Goal: Information Seeking & Learning: Check status

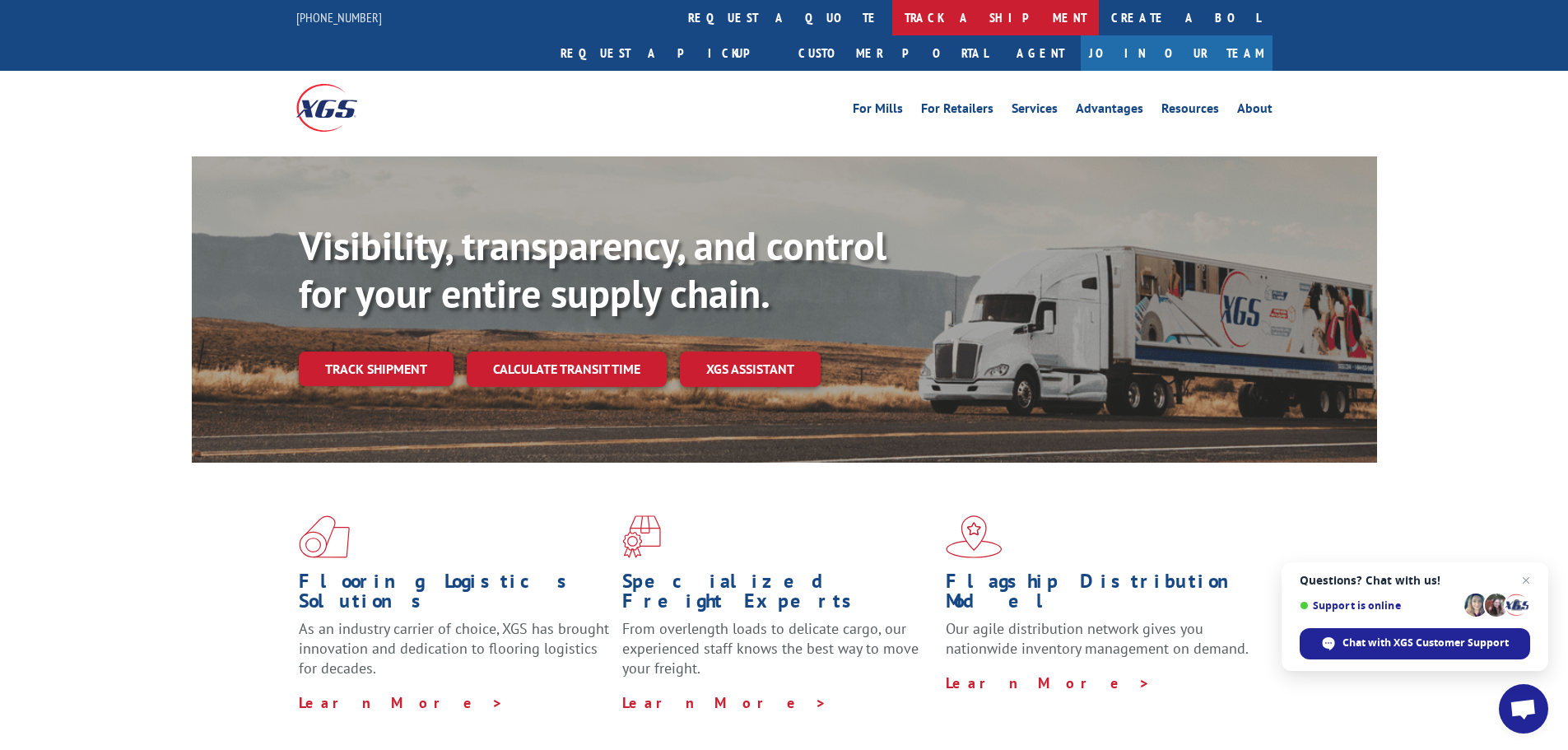
click at [892, 18] on link "track a shipment" at bounding box center [995, 17] width 207 height 35
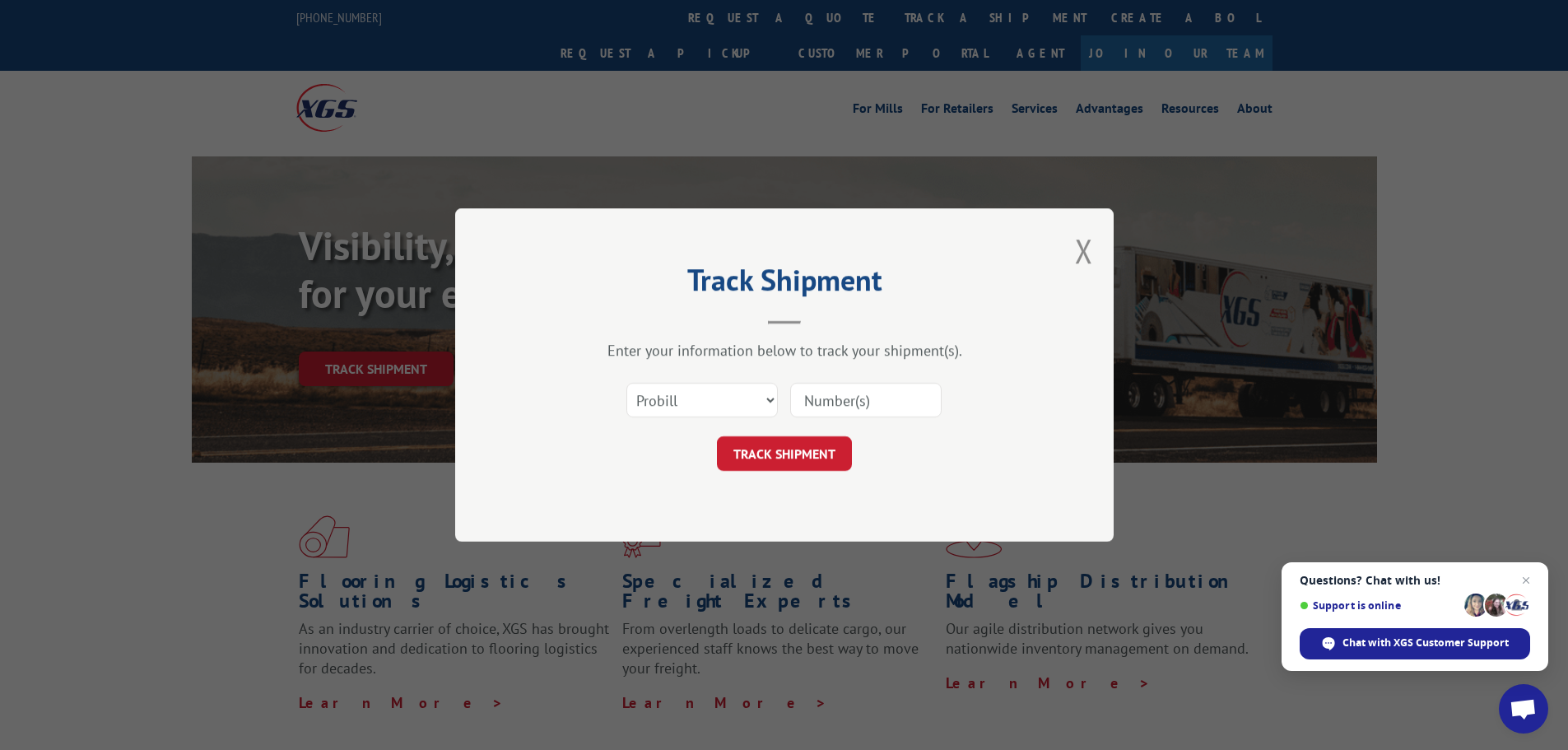
click at [824, 406] on input at bounding box center [866, 400] width 151 height 34
paste input "17235268BOL"
type input "17235268BOL"
click at [716, 405] on select "Select category... Probill BOL PO" at bounding box center [702, 400] width 151 height 34
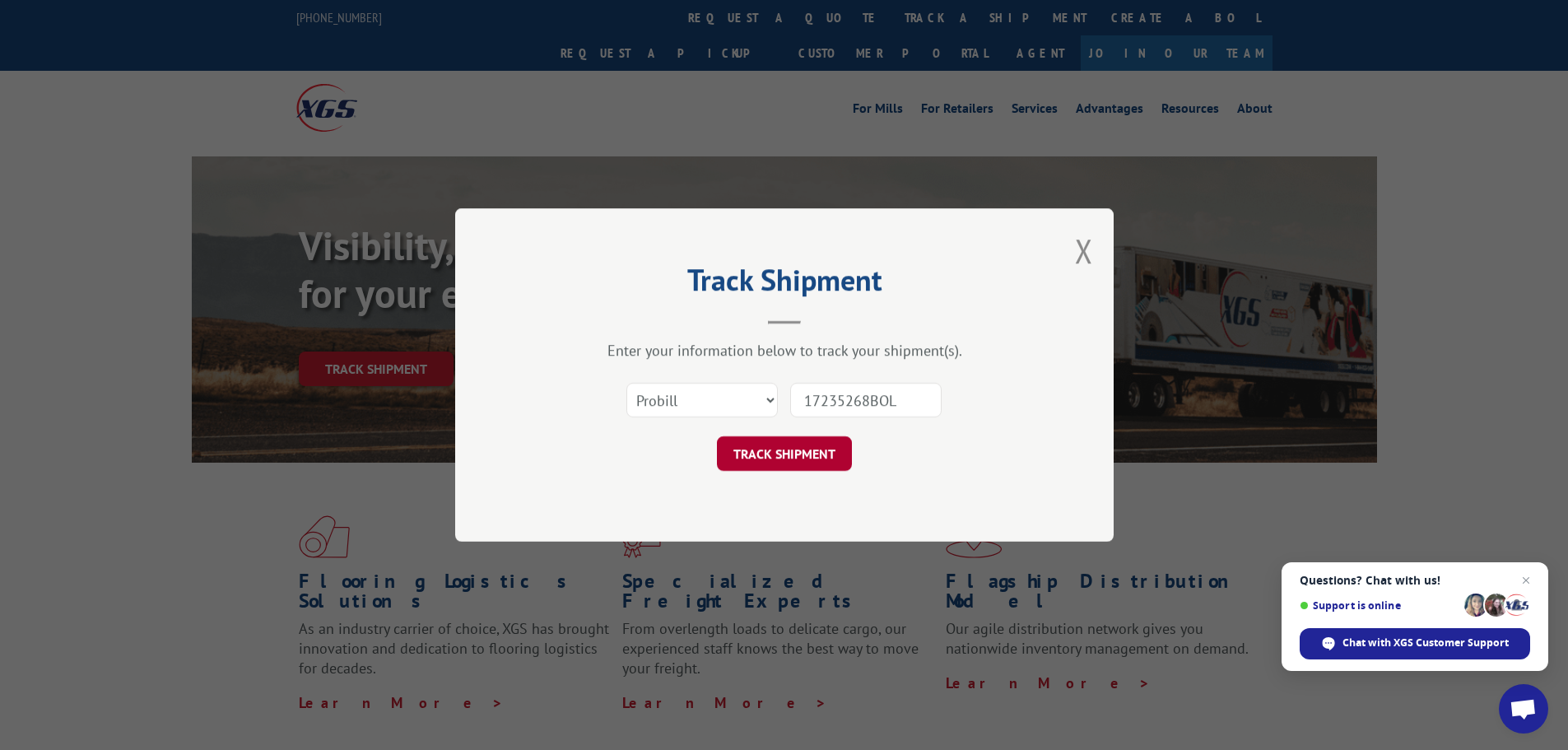
click at [795, 453] on button "TRACK SHIPMENT" at bounding box center [784, 454] width 135 height 34
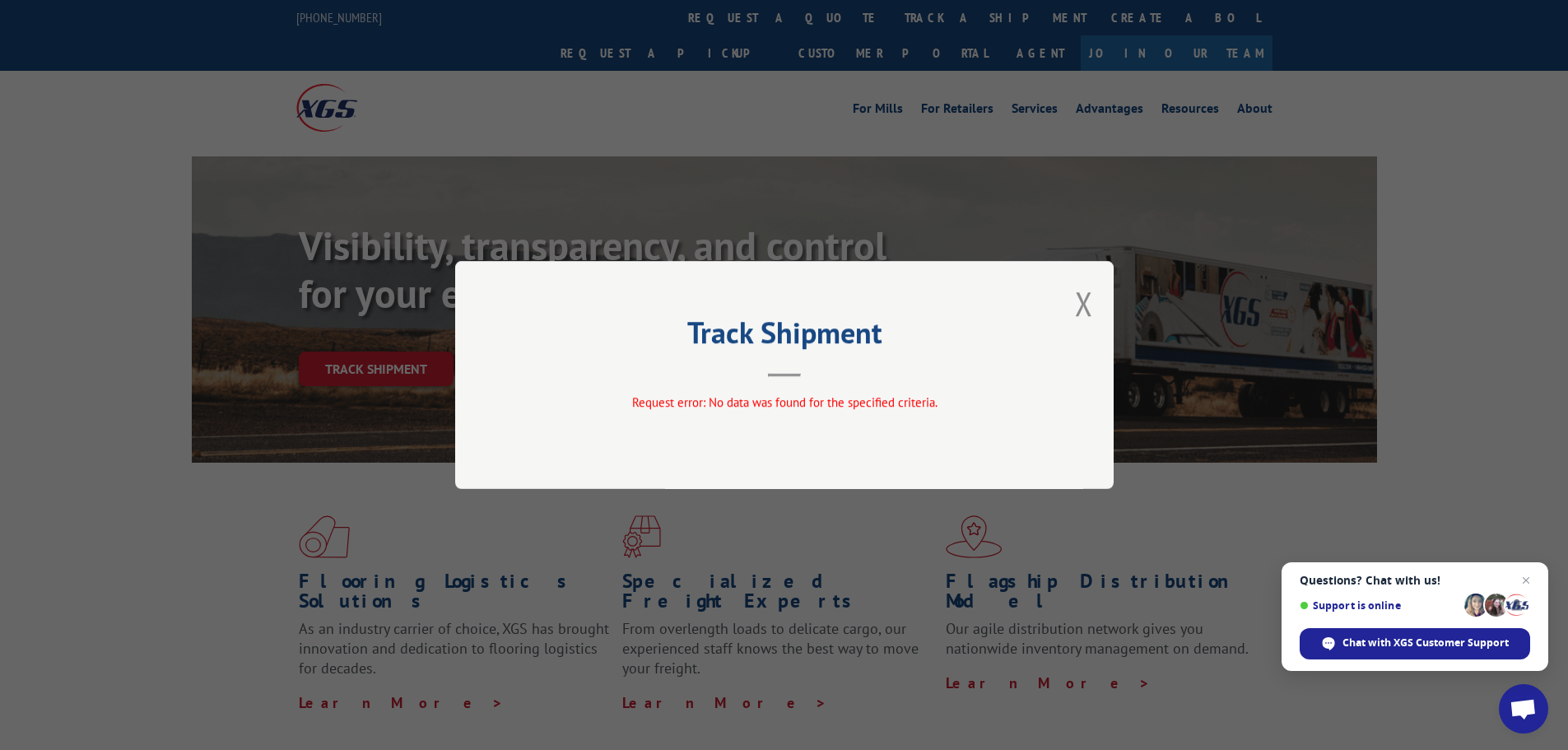
click at [781, 411] on div "Request error: No data was found for the specified criteria." at bounding box center [784, 403] width 494 height 19
click at [790, 381] on div "Track Shipment Request error: No data was found for the specified criteria." at bounding box center [784, 375] width 659 height 229
drag, startPoint x: 1083, startPoint y: 302, endPoint x: 1004, endPoint y: 227, distance: 108.9
click at [1082, 302] on button "Close modal" at bounding box center [1084, 303] width 18 height 44
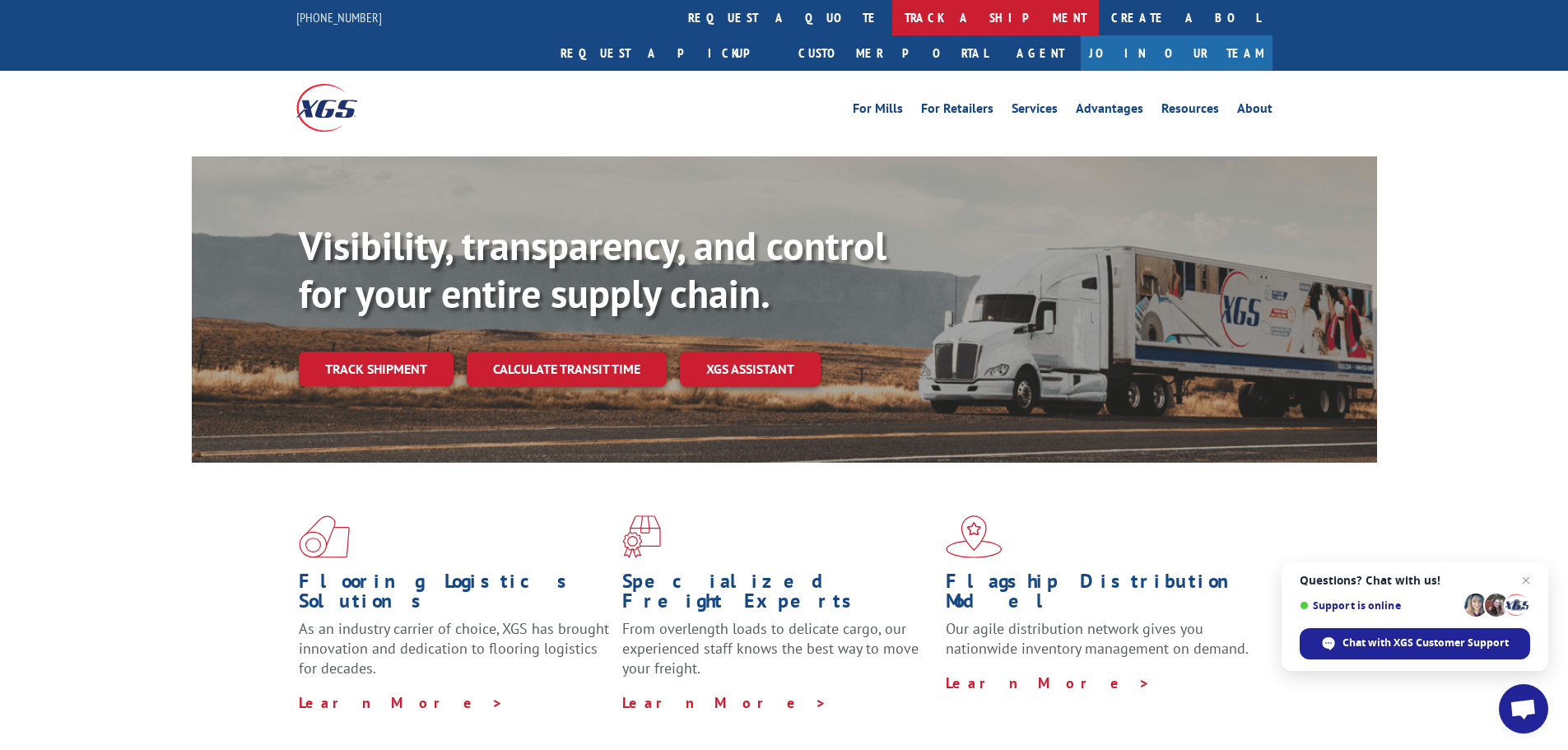
click at [892, 8] on link "track a shipment" at bounding box center [995, 17] width 207 height 35
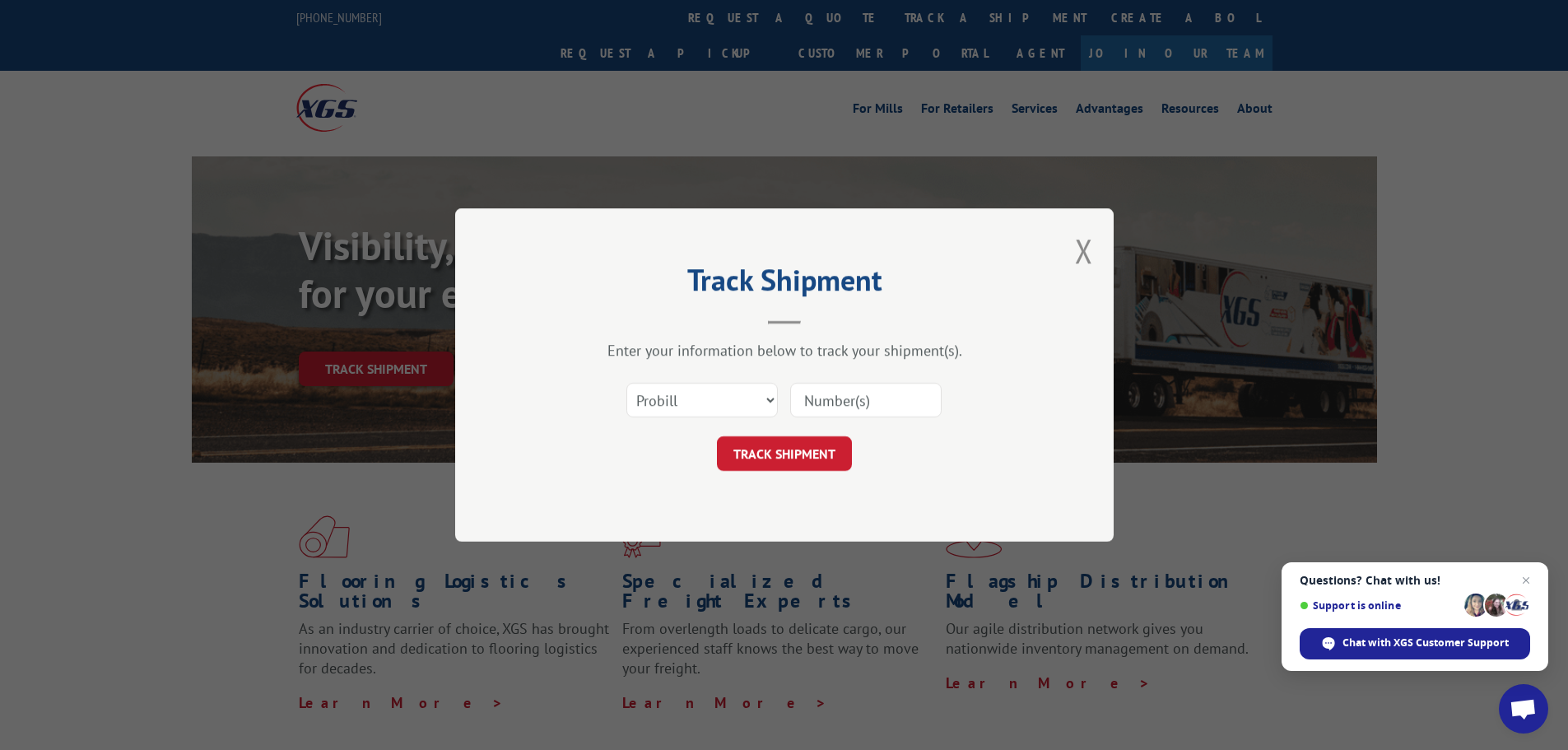
click at [827, 404] on input at bounding box center [866, 400] width 151 height 34
paste input "17235268BOL"
type input "17235268BOL"
click at [721, 404] on select "Select category... Probill BOL PO" at bounding box center [702, 400] width 151 height 34
select select "bol"
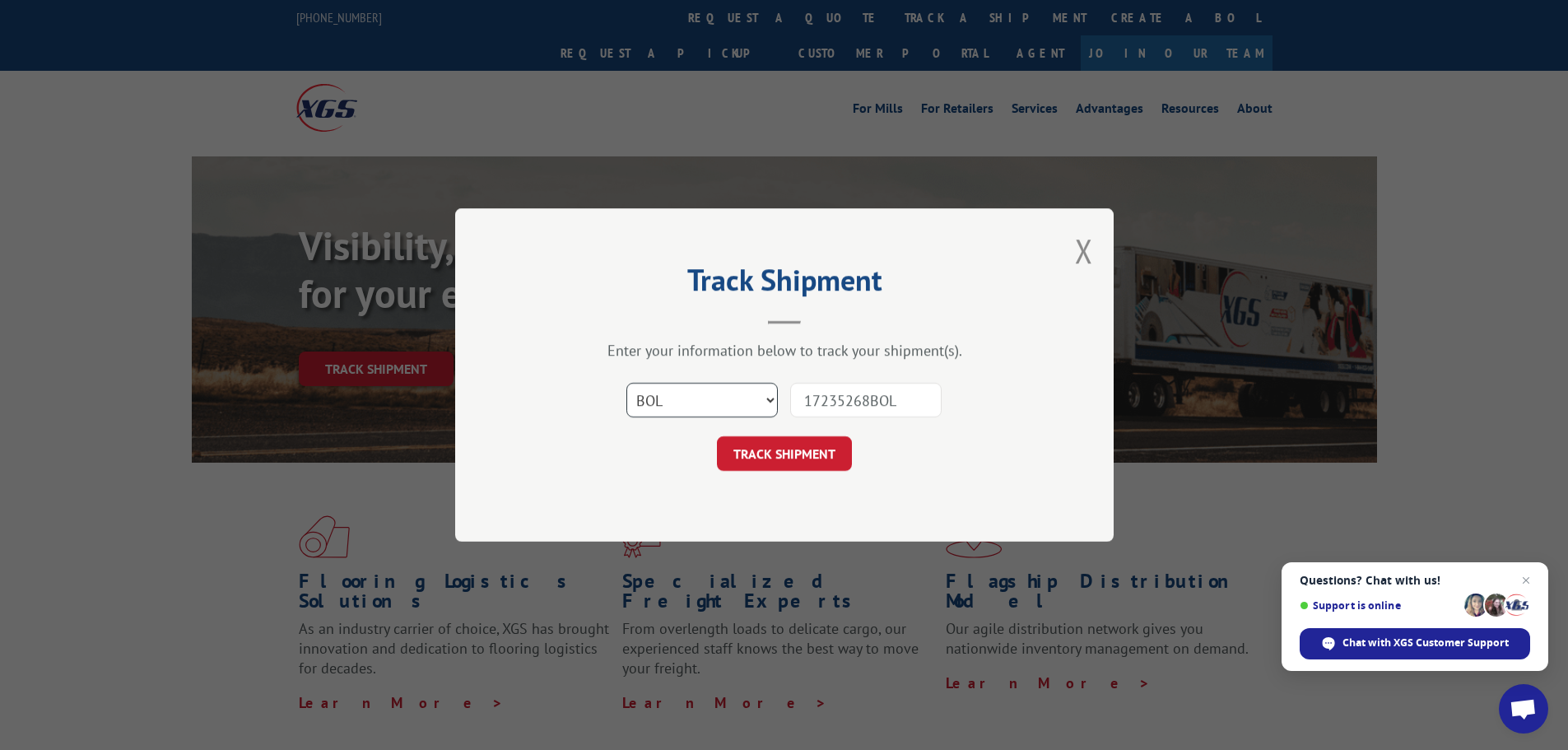
click at [626, 383] on select "Select category... Probill BOL PO" at bounding box center [702, 400] width 151 height 34
click at [798, 464] on button "TRACK SHIPMENT" at bounding box center [784, 454] width 135 height 34
